Goal: Information Seeking & Learning: Check status

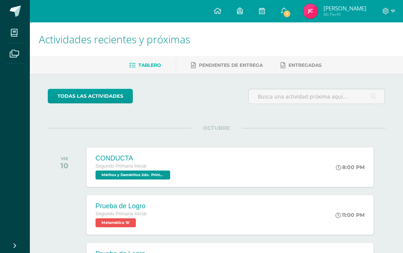
click at [295, 3] on link "1" at bounding box center [284, 11] width 22 height 22
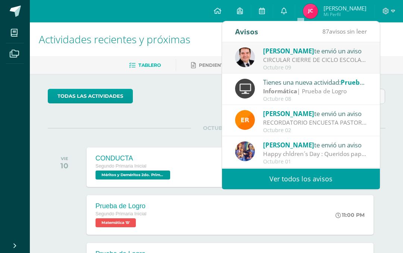
click at [349, 167] on div "Karla Ralón te envió un aviso MOVIE DAY !: Apreciables padres de familia, recib…" at bounding box center [301, 182] width 158 height 31
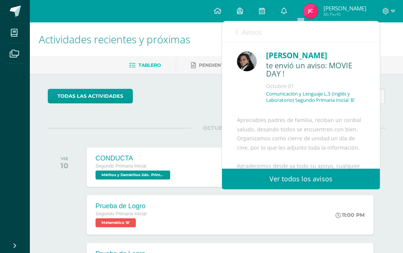
click at [329, 174] on link "Ver todos los avisos" at bounding box center [301, 179] width 158 height 21
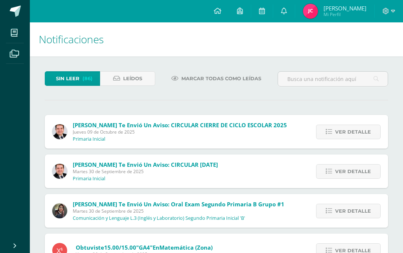
click at [133, 82] on span "Leídos" at bounding box center [132, 79] width 19 height 14
click at [138, 76] on span "Leídos" at bounding box center [132, 79] width 19 height 14
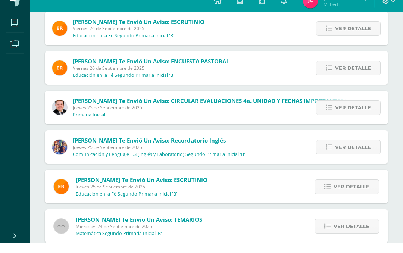
scroll to position [341, 0]
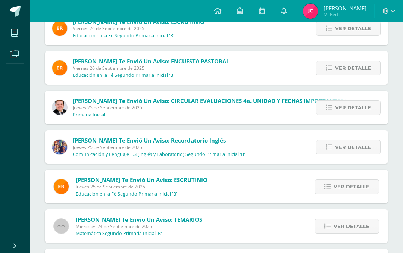
click at [355, 221] on span "Ver detalle" at bounding box center [351, 226] width 36 height 14
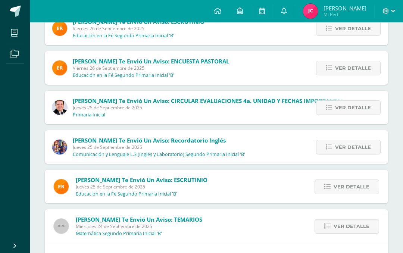
click at [340, 233] on span "Ver detalle" at bounding box center [351, 226] width 36 height 14
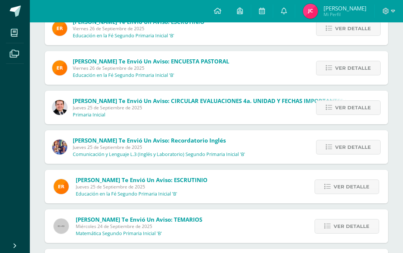
click at [344, 232] on span "Ver detalle" at bounding box center [351, 226] width 36 height 14
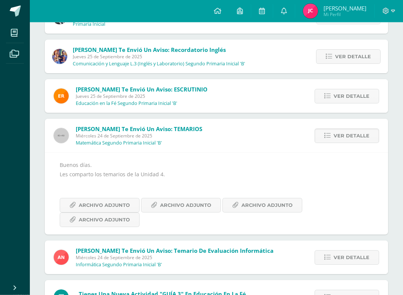
scroll to position [431, 0]
click at [269, 211] on span "Archivo Adjunto" at bounding box center [266, 205] width 51 height 14
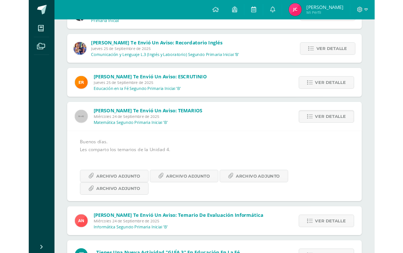
scroll to position [452, 0]
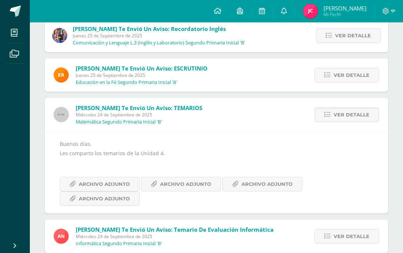
click at [185, 188] on span "Archivo Adjunto" at bounding box center [185, 184] width 51 height 14
click at [187, 185] on span "Archivo Adjunto" at bounding box center [185, 184] width 51 height 14
click at [191, 183] on span "Archivo Adjunto" at bounding box center [185, 184] width 51 height 14
click at [185, 179] on span "Archivo Adjunto" at bounding box center [185, 184] width 51 height 14
